Goal: Transaction & Acquisition: Obtain resource

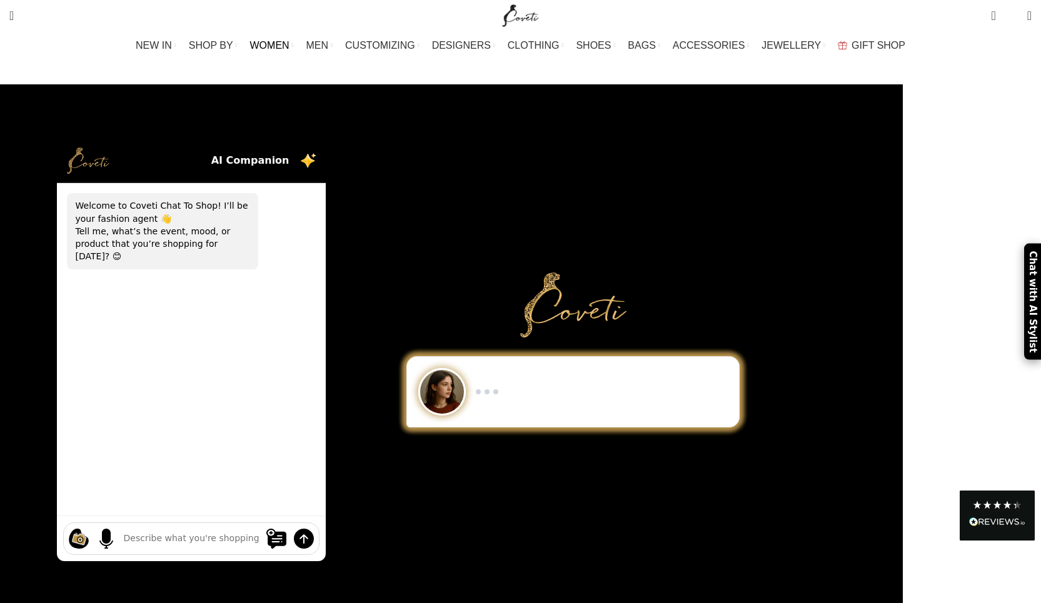
click at [289, 43] on span "WOMEN" at bounding box center [269, 45] width 39 height 12
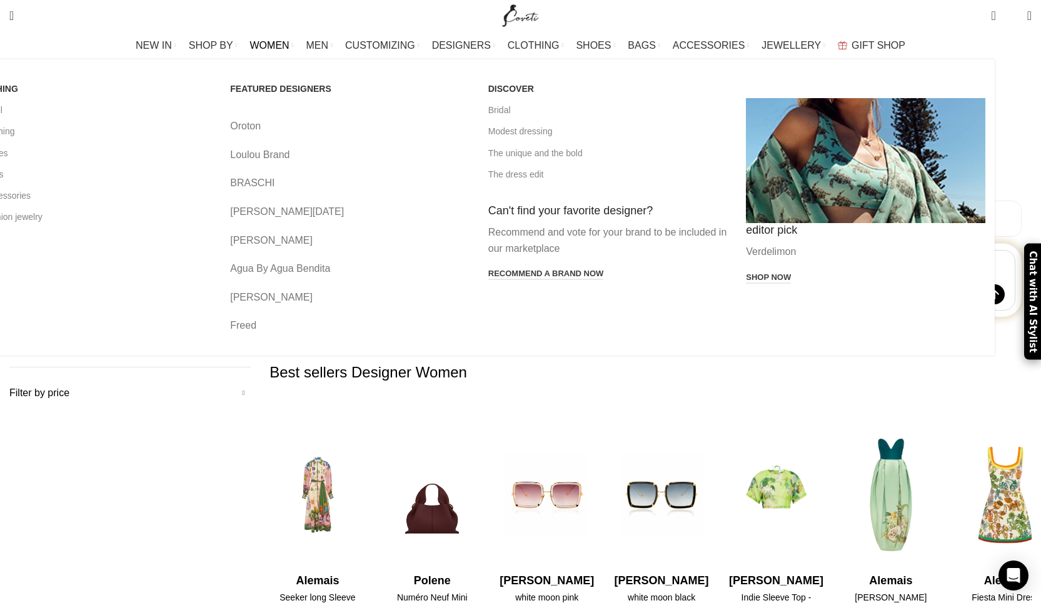
click at [294, 45] on link "WOMEN" at bounding box center [272, 45] width 44 height 25
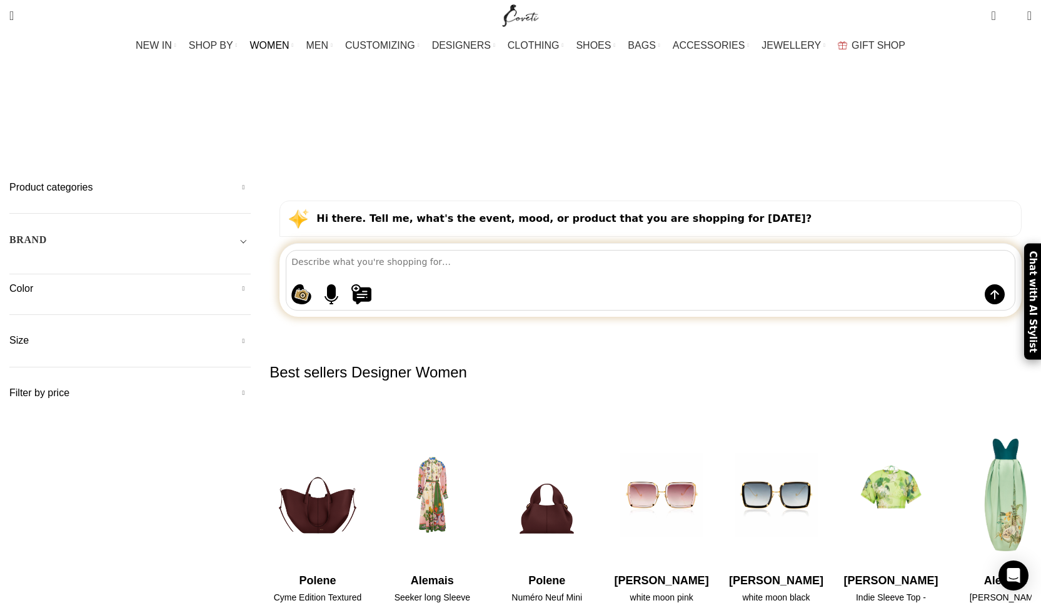
click at [246, 181] on h5 "Product categories" at bounding box center [129, 188] width 241 height 14
click at [178, 303] on link "Clothing" at bounding box center [127, 315] width 216 height 24
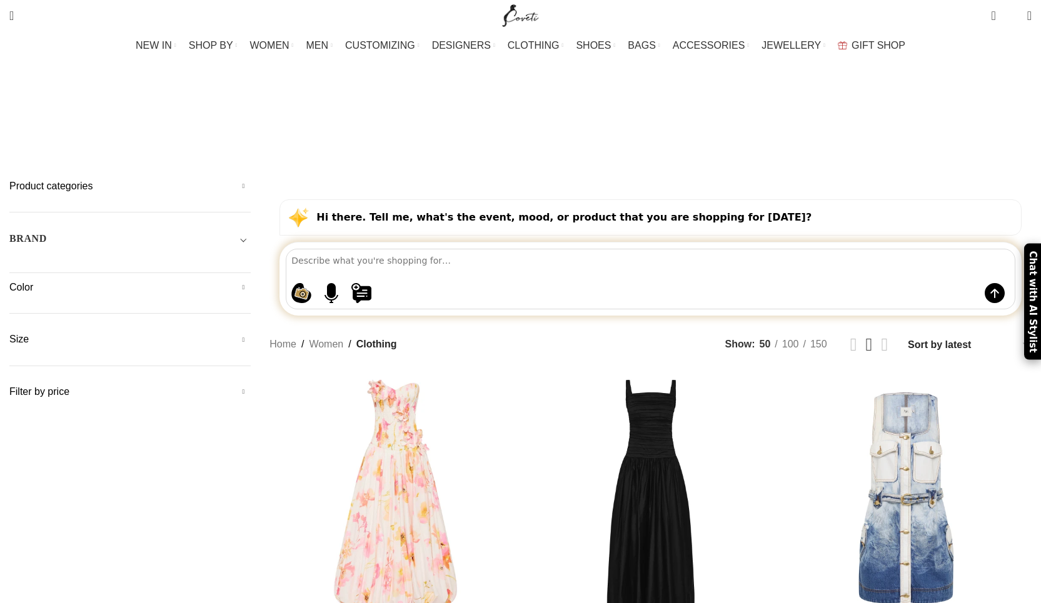
click at [211, 179] on h5 "Product categories" at bounding box center [129, 186] width 241 height 14
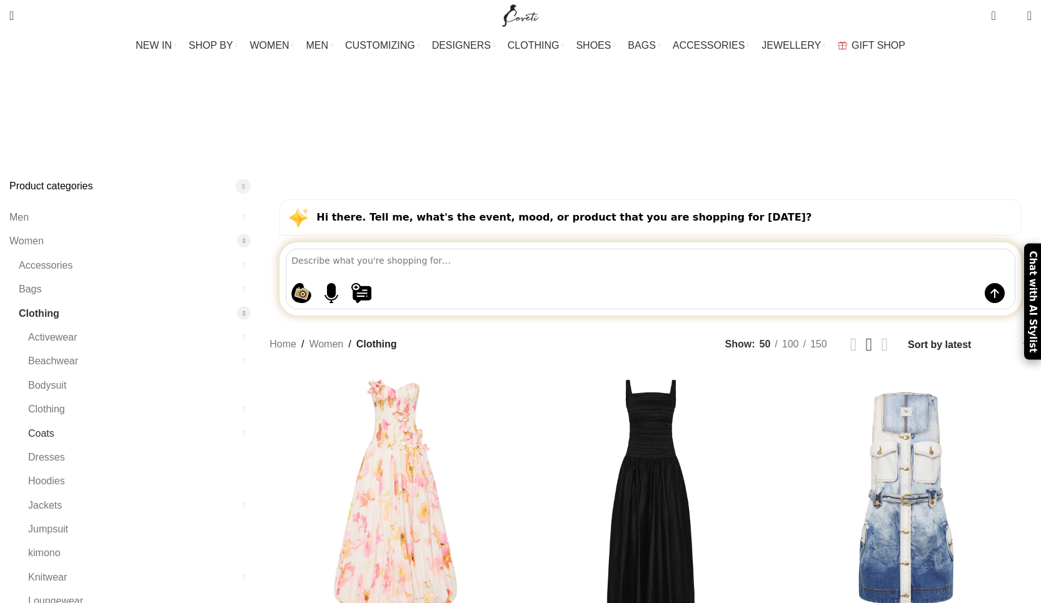
click at [177, 422] on link "Coats" at bounding box center [131, 434] width 207 height 24
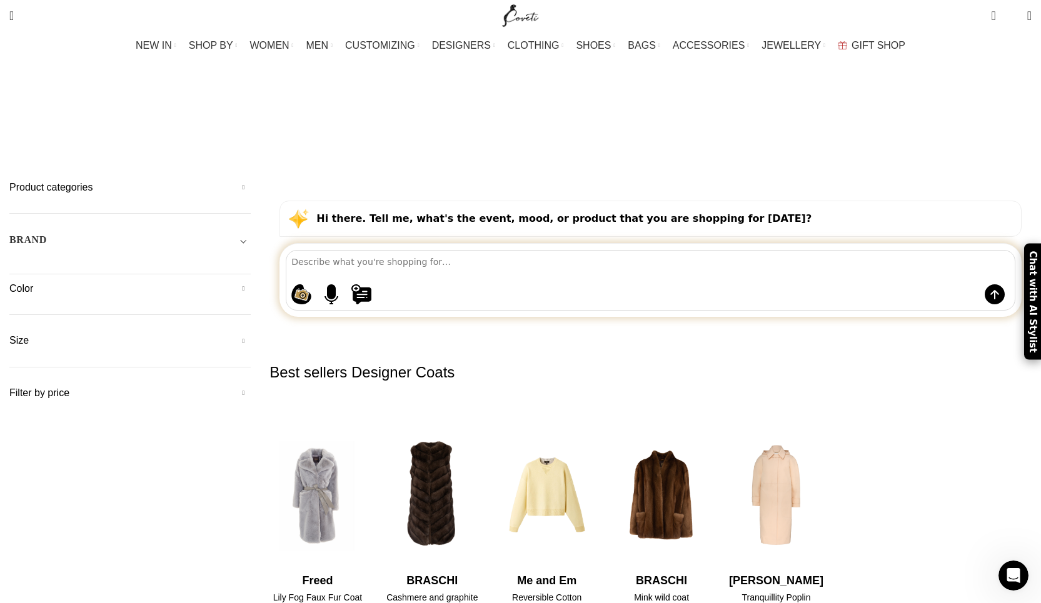
click at [197, 386] on h5 "Filter by price" at bounding box center [129, 393] width 241 height 14
click at [428, 337] on div "Best sellers Designer Coats Quick view Wishlist Wishlist Sass and Bide The Sere…" at bounding box center [650, 506] width 762 height 338
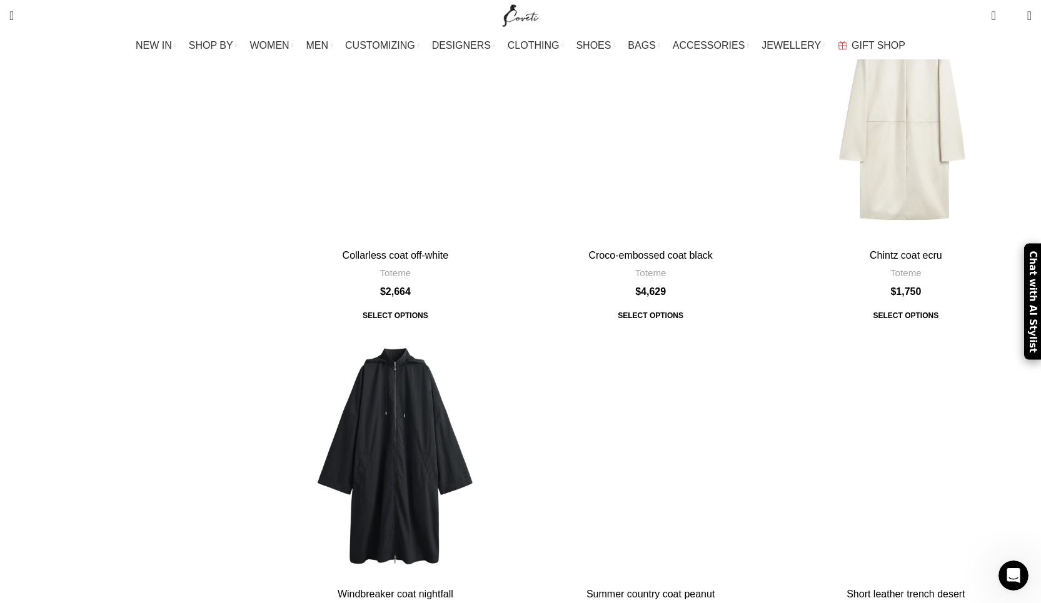
scroll to position [4528, 0]
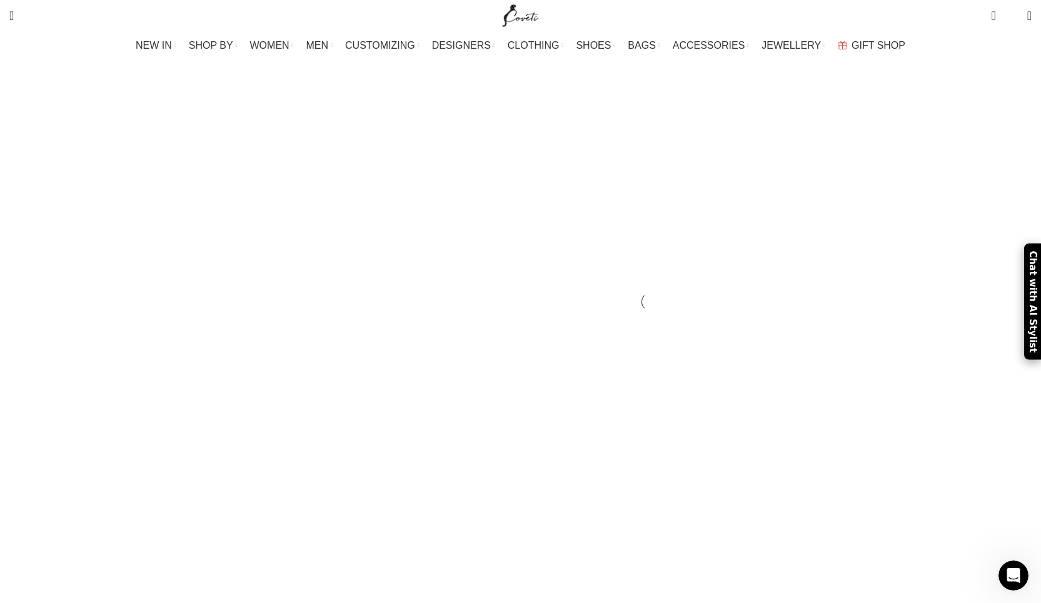
scroll to position [4404, 0]
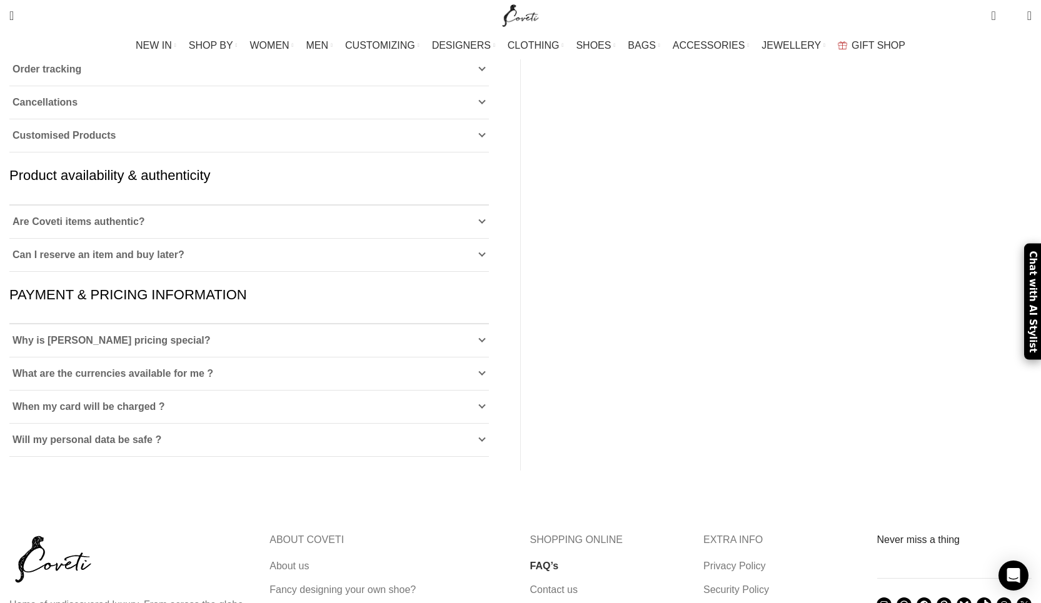
scroll to position [598, 0]
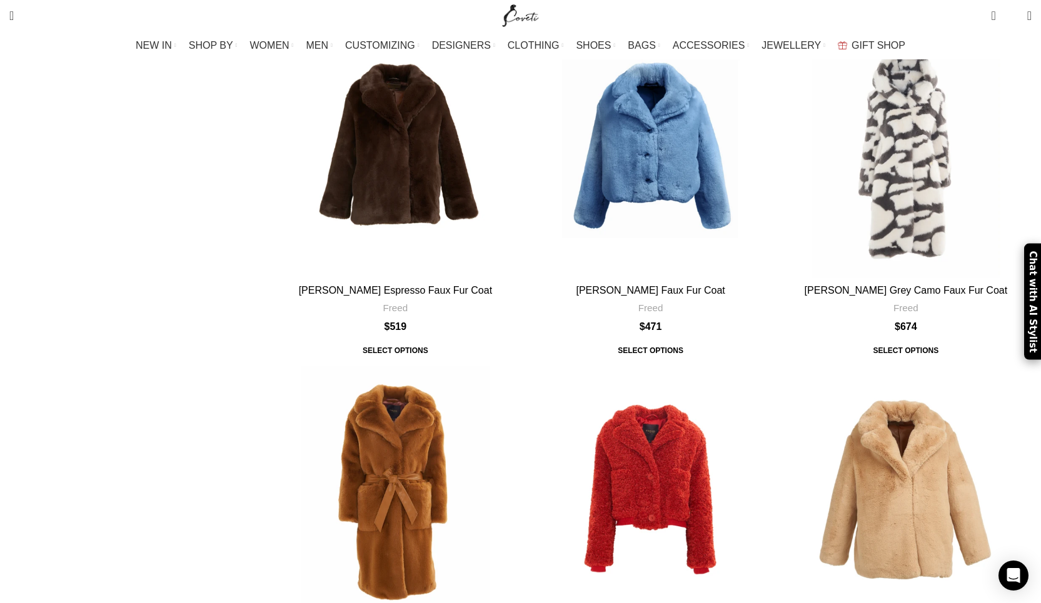
scroll to position [4718, 0]
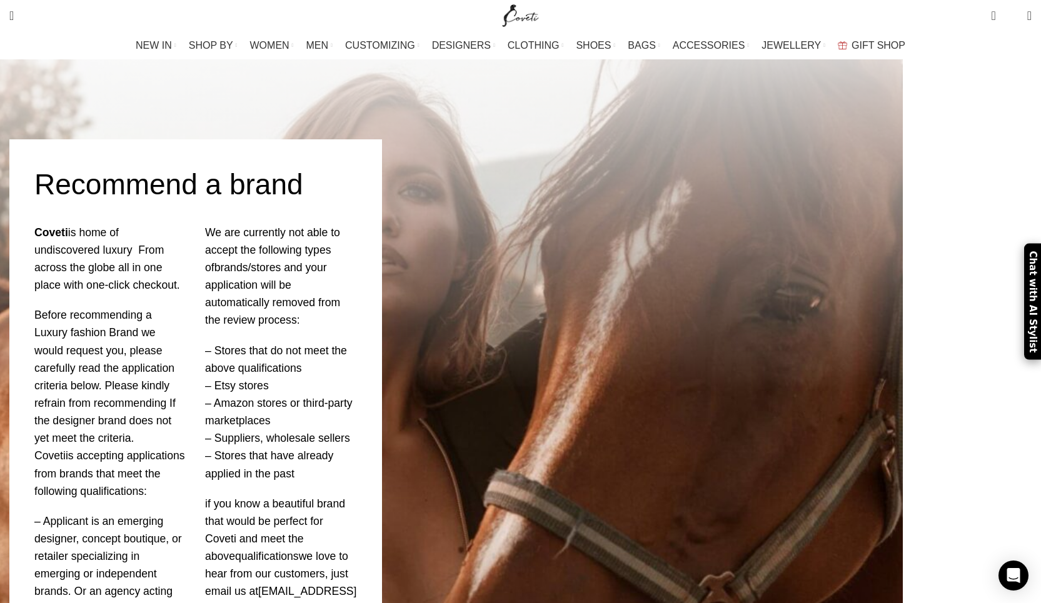
scroll to position [148, 0]
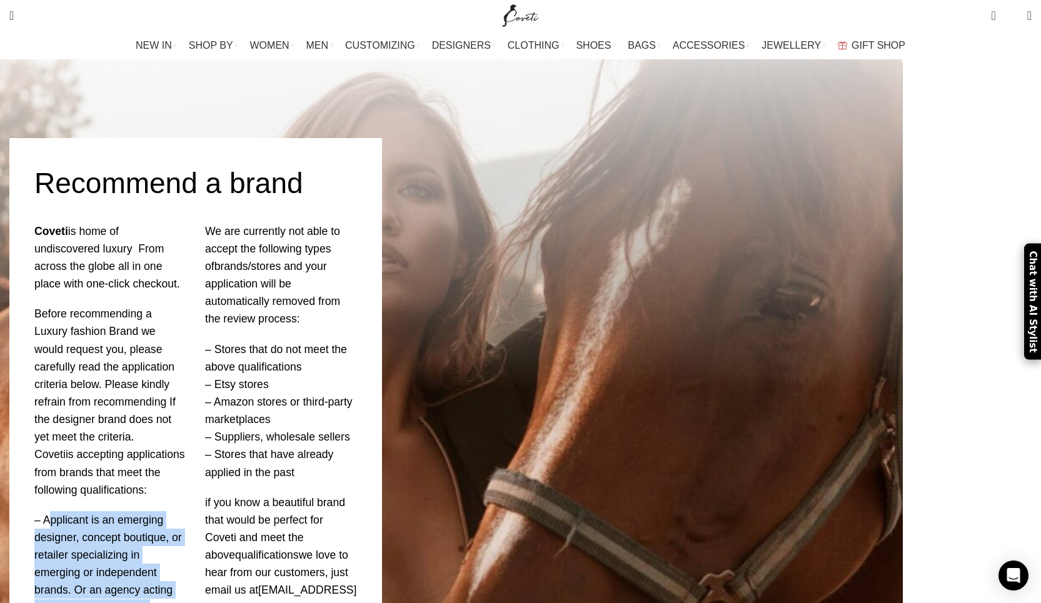
drag, startPoint x: 183, startPoint y: 393, endPoint x: 284, endPoint y: 469, distance: 125.9
click at [186, 511] on p "– Applicant is an emerging designer, concept boutique, or retailer specializing…" at bounding box center [110, 599] width 152 height 176
copy p "pplicant is an emerging designer, concept boutique, or retailer specializing in…"
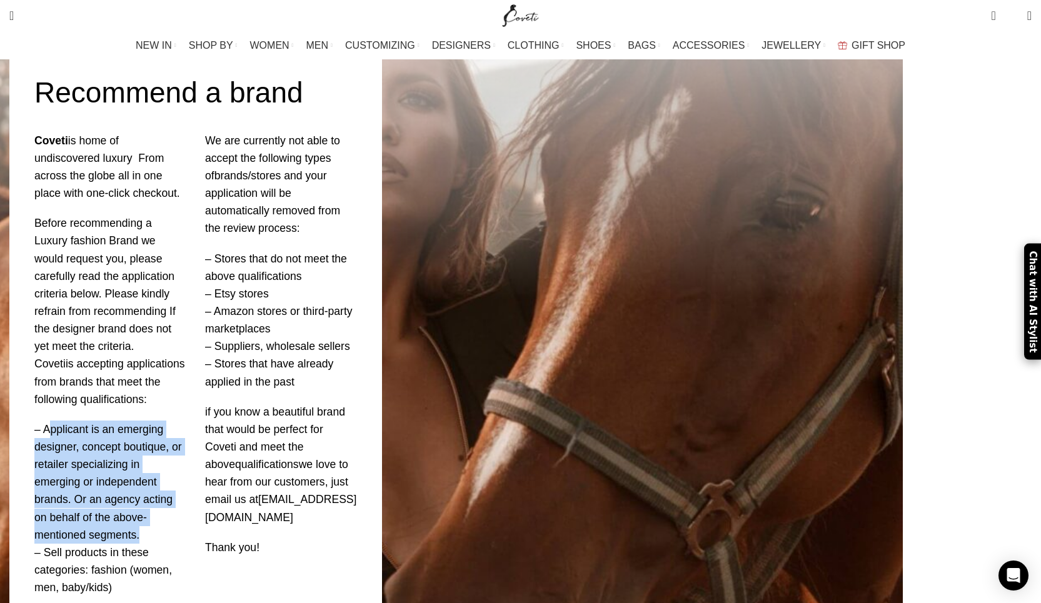
scroll to position [242, 0]
